Goal: Information Seeking & Learning: Check status

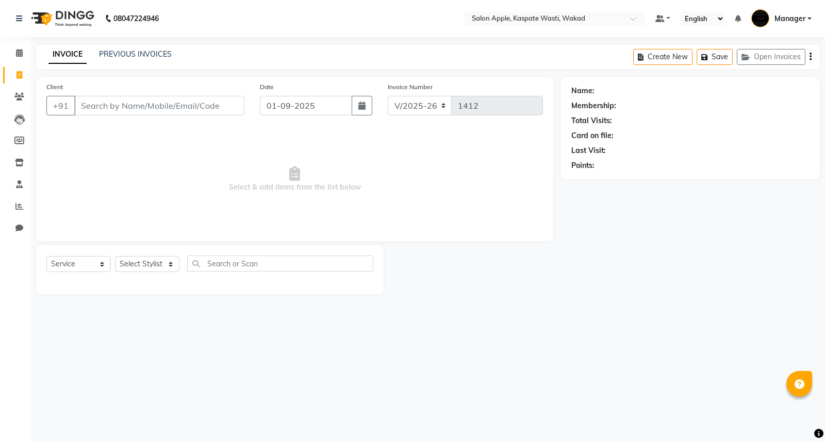
select select "7956"
select select "service"
click at [9, 204] on link "Reports" at bounding box center [15, 206] width 25 height 17
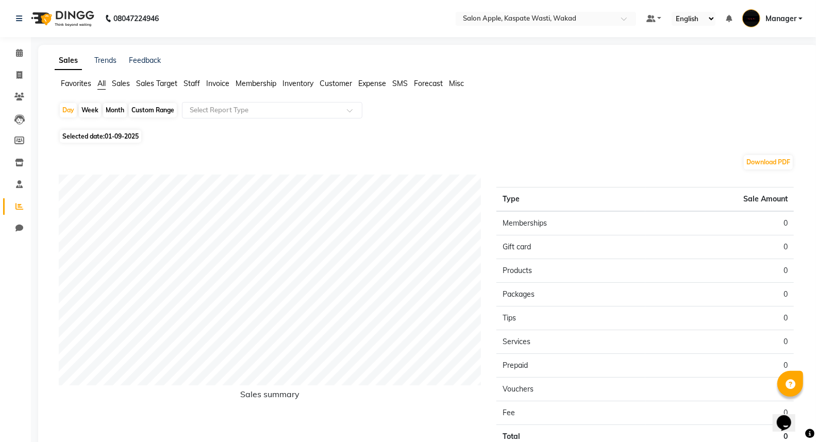
click at [107, 112] on div "Month" at bounding box center [115, 110] width 24 height 14
select select "9"
select select "2025"
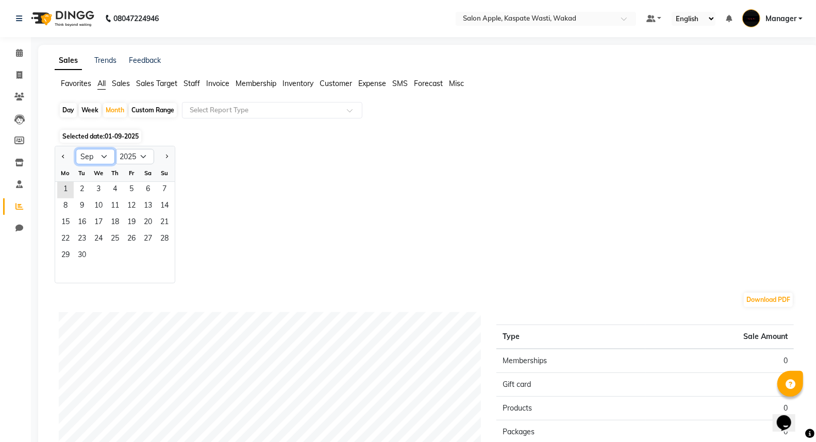
click at [85, 156] on select "Jan Feb Mar Apr May Jun [DATE] Aug Sep Oct Nov Dec" at bounding box center [95, 156] width 39 height 15
select select "8"
click at [76, 149] on select "Jan Feb Mar Apr May Jun [DATE] Aug Sep Oct Nov Dec" at bounding box center [95, 156] width 39 height 15
click at [130, 188] on span "1" at bounding box center [131, 190] width 16 height 16
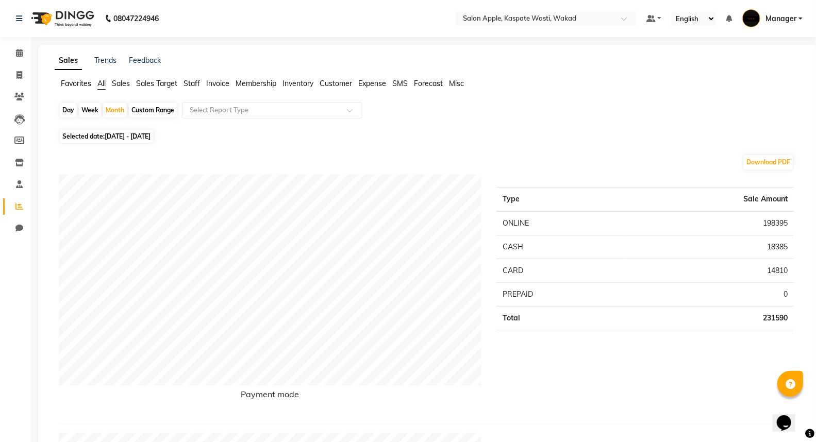
click at [70, 111] on div "Day" at bounding box center [68, 110] width 17 height 14
select select "8"
select select "2025"
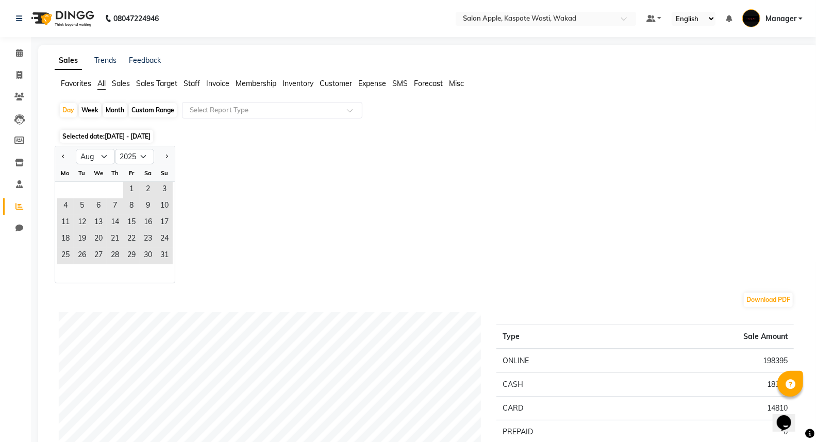
click at [112, 105] on div "Month" at bounding box center [115, 110] width 24 height 14
select select "8"
select select "2025"
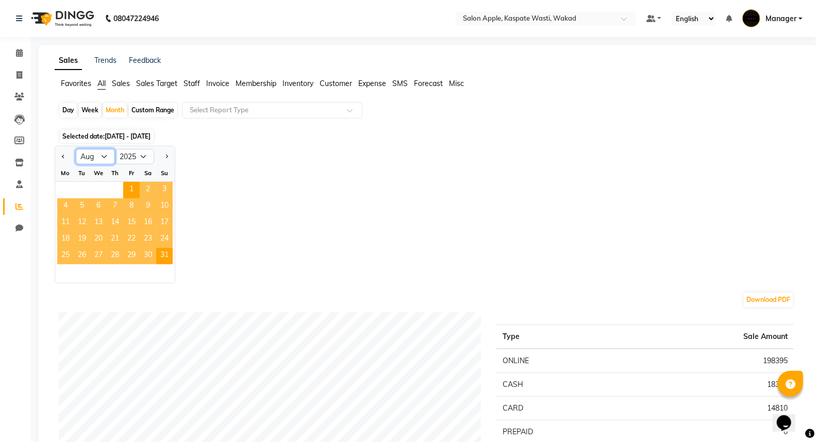
click at [89, 155] on select "Jan Feb Mar Apr May Jun [DATE] Aug Sep Oct Nov Dec" at bounding box center [95, 156] width 39 height 15
select select "9"
click at [76, 149] on select "Jan Feb Mar Apr May Jun [DATE] Aug Sep Oct Nov Dec" at bounding box center [95, 156] width 39 height 15
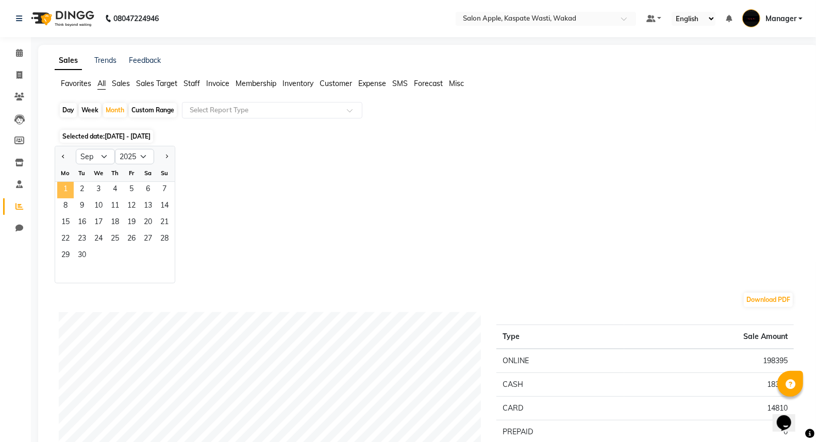
click at [72, 189] on span "1" at bounding box center [65, 190] width 16 height 16
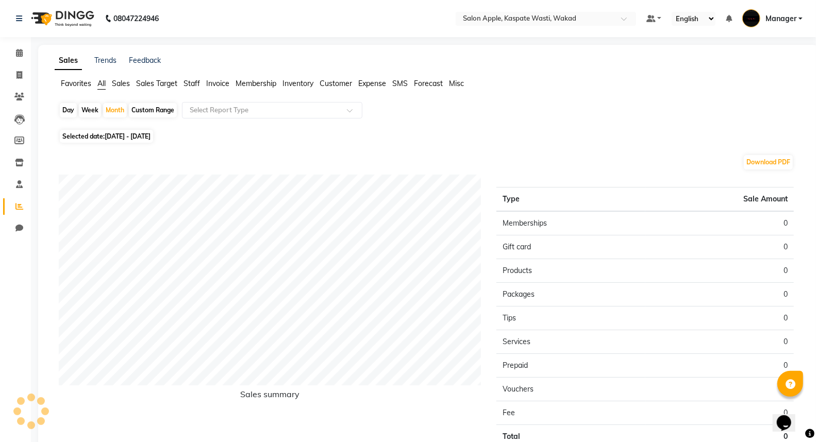
click at [66, 106] on div "Day" at bounding box center [68, 110] width 17 height 14
select select "9"
select select "2025"
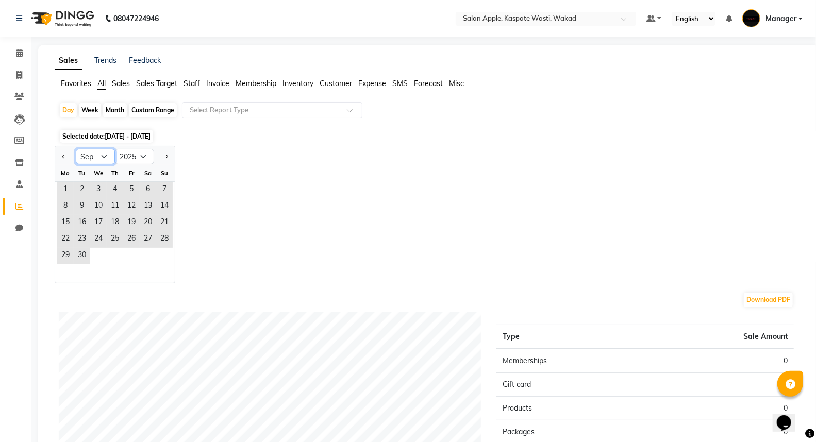
click at [85, 152] on select "Jan Feb Mar Apr May Jun [DATE] Aug Sep Oct Nov Dec" at bounding box center [95, 156] width 39 height 15
select select "8"
click at [76, 149] on select "Jan Feb Mar Apr May Jun [DATE] Aug Sep Oct Nov Dec" at bounding box center [95, 156] width 39 height 15
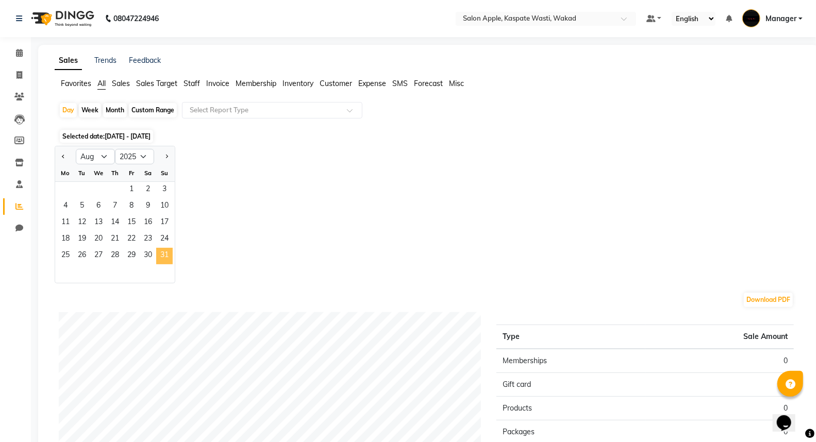
click at [165, 259] on span "31" at bounding box center [164, 256] width 16 height 16
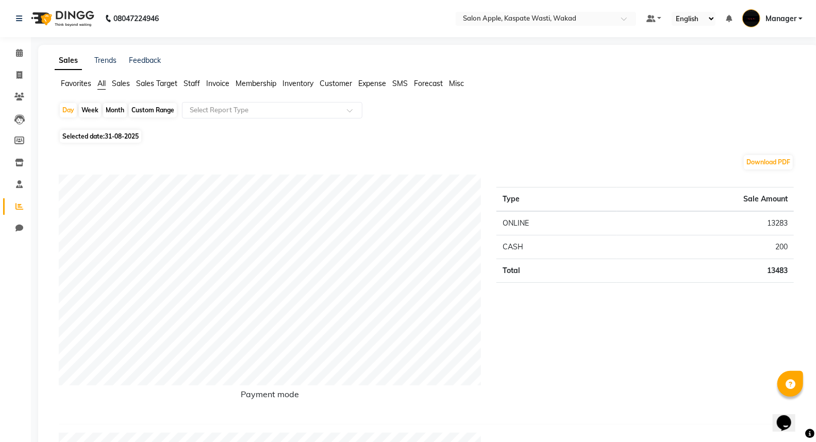
click at [117, 109] on div "Month" at bounding box center [115, 110] width 24 height 14
select select "8"
select select "2025"
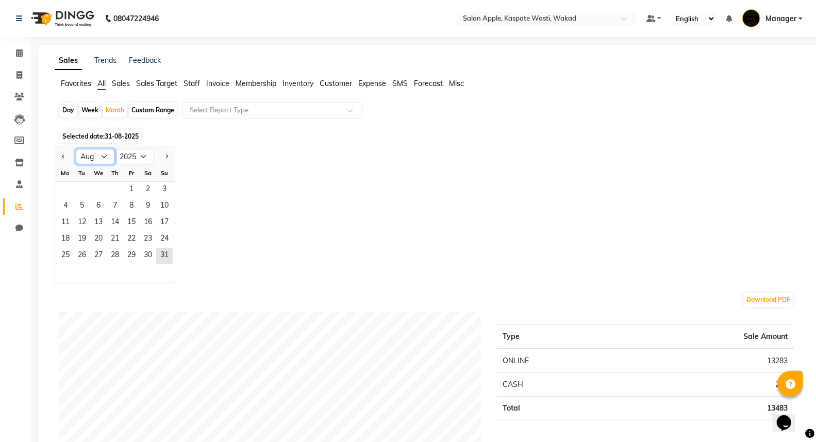
click at [98, 155] on select "Jan Feb Mar Apr May Jun [DATE] Aug Sep Oct Nov Dec" at bounding box center [95, 156] width 39 height 15
select select "9"
click at [76, 149] on select "Jan Feb Mar Apr May Jun [DATE] Aug Sep Oct Nov Dec" at bounding box center [95, 156] width 39 height 15
click at [62, 189] on span "1" at bounding box center [65, 190] width 16 height 16
